Goal: Find specific page/section: Find specific page/section

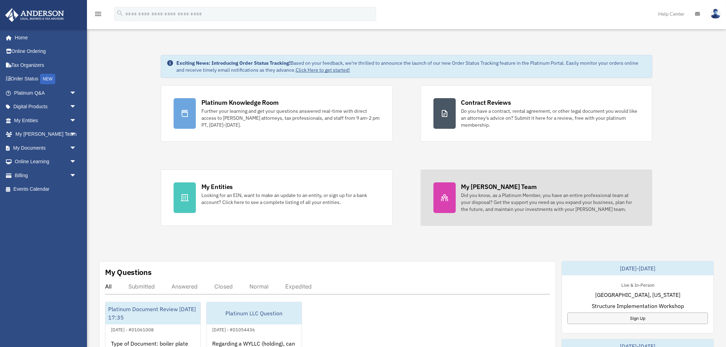
click at [530, 197] on div "Did you know, as a Platinum Member, you have an entire professional team at you…" at bounding box center [550, 202] width 179 height 21
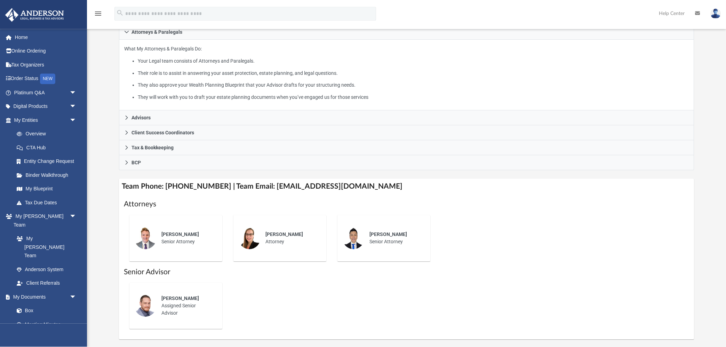
scroll to position [149, 0]
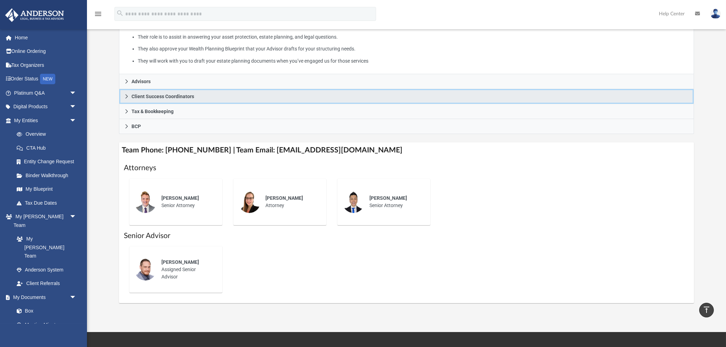
click at [128, 97] on icon at bounding box center [126, 96] width 5 height 5
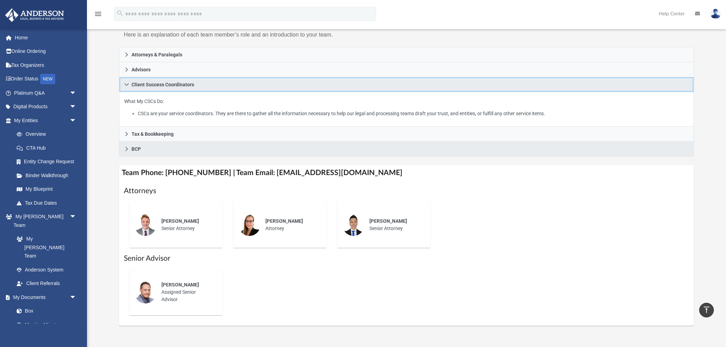
scroll to position [74, 0]
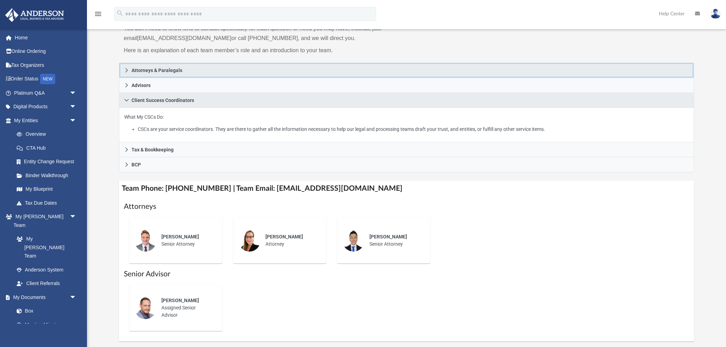
click at [125, 70] on icon at bounding box center [126, 70] width 5 height 5
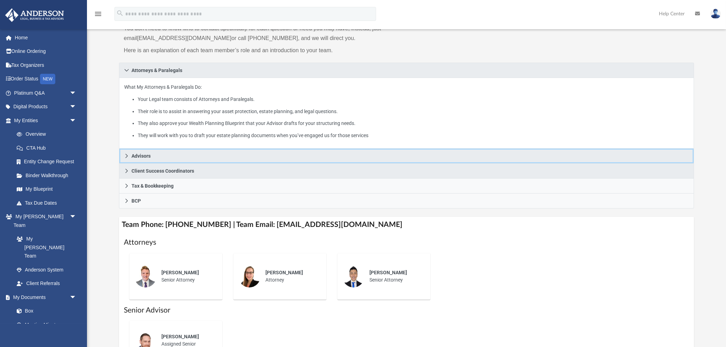
click at [128, 156] on icon at bounding box center [126, 155] width 5 height 5
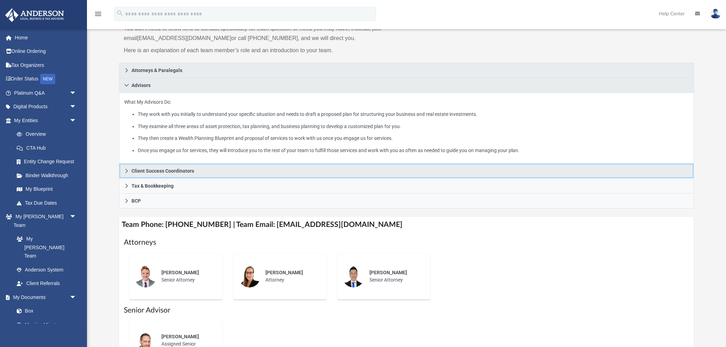
click at [126, 171] on icon at bounding box center [126, 171] width 2 height 4
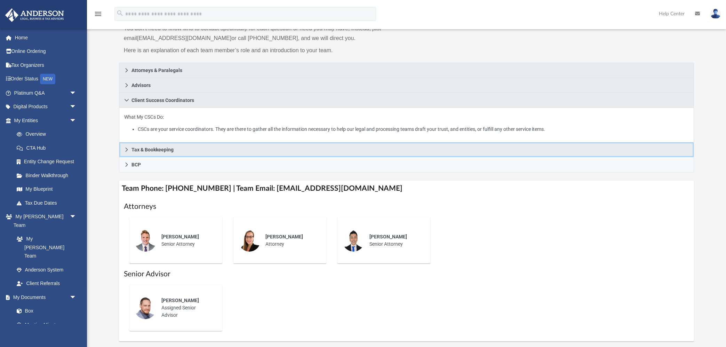
click at [126, 150] on icon at bounding box center [126, 149] width 5 height 5
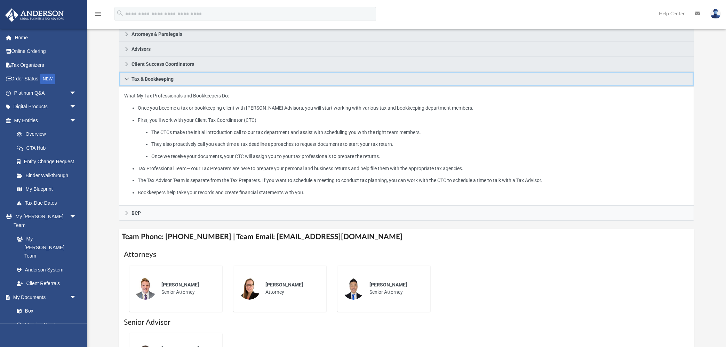
scroll to position [149, 0]
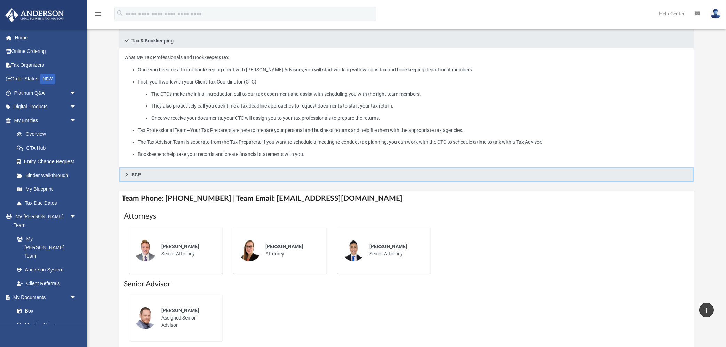
click at [126, 177] on icon at bounding box center [126, 174] width 5 height 5
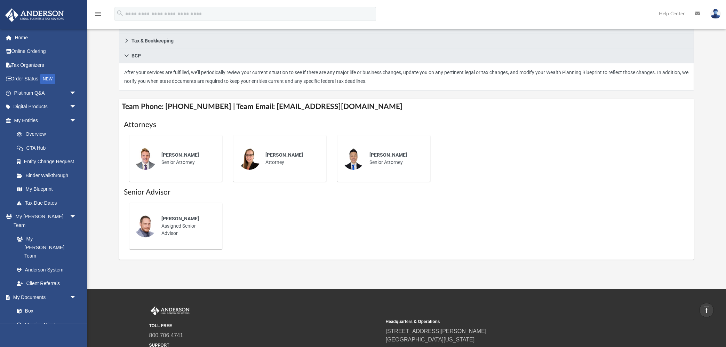
click at [107, 298] on div "TOLL FREE 800.706.4741 SUPPORT [EMAIL_ADDRESS][DOMAIN_NAME] Headquarters & Oper…" at bounding box center [363, 339] width 726 height 100
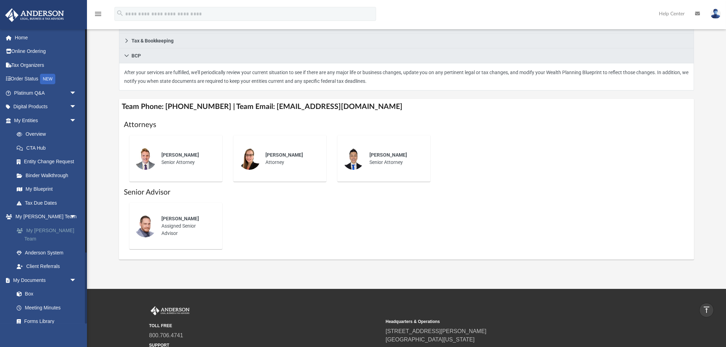
click at [44, 228] on link "My [PERSON_NAME] Team" at bounding box center [48, 234] width 77 height 22
click at [35, 230] on link "My [PERSON_NAME] Team" at bounding box center [48, 234] width 77 height 22
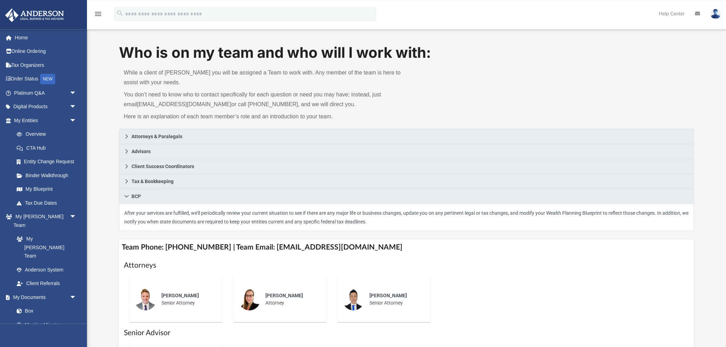
scroll to position [0, 0]
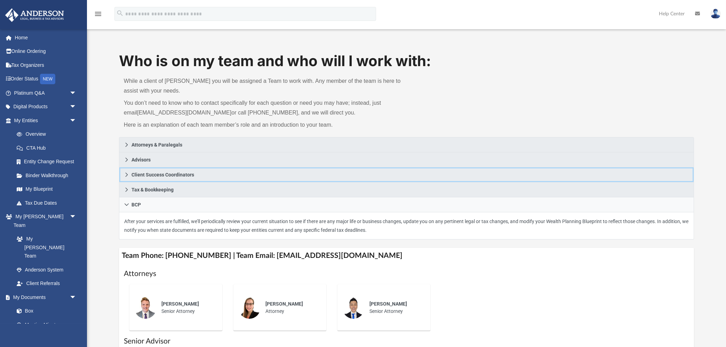
click at [125, 175] on icon at bounding box center [126, 174] width 5 height 5
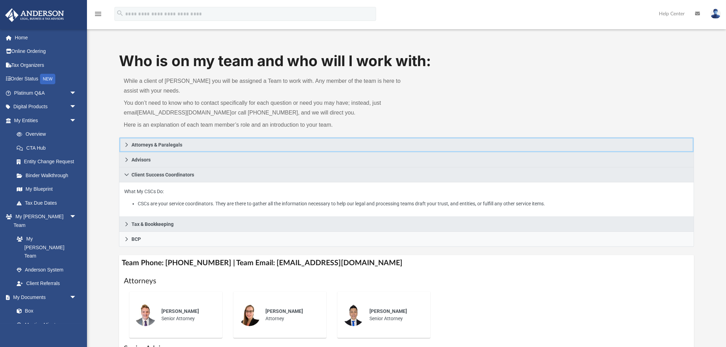
click at [126, 143] on icon at bounding box center [126, 145] width 2 height 4
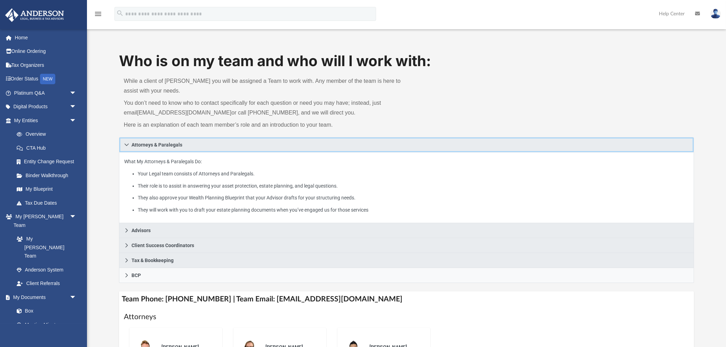
click at [126, 143] on icon at bounding box center [126, 144] width 5 height 5
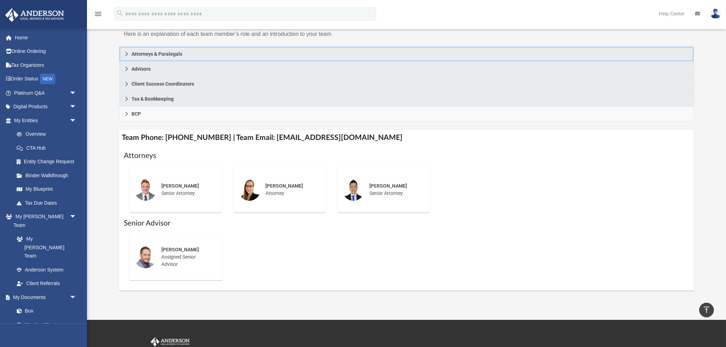
scroll to position [74, 0]
